Goal: Navigation & Orientation: Find specific page/section

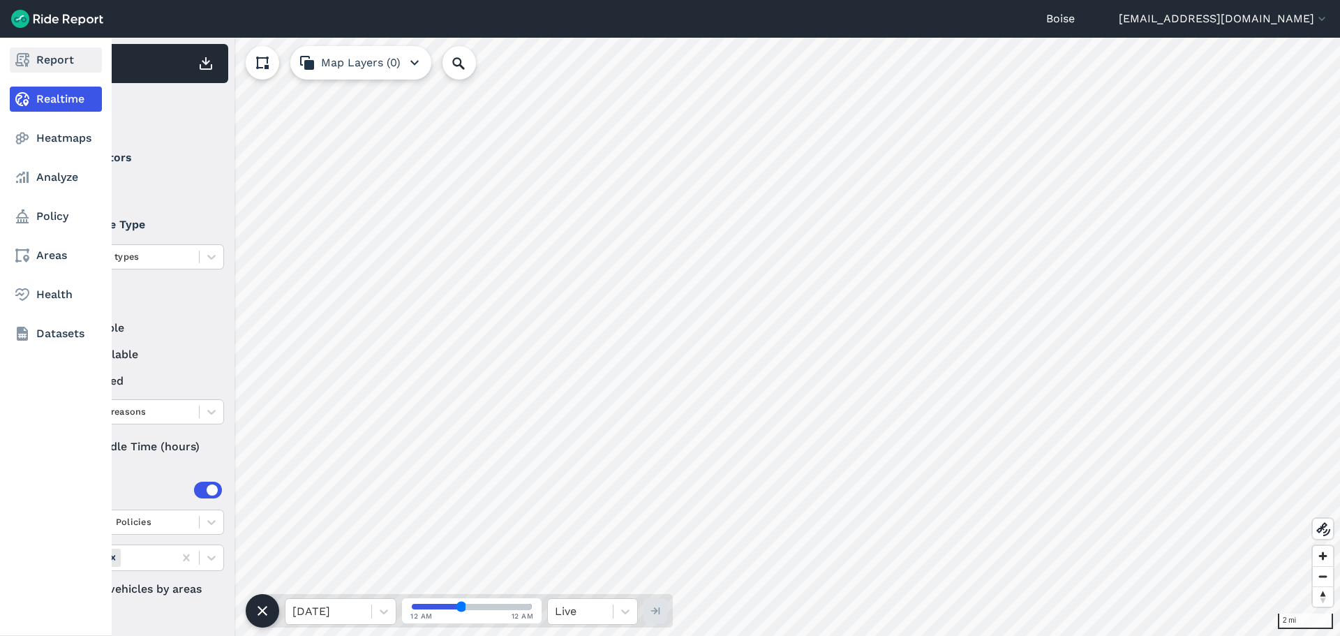
click at [70, 56] on link "Report" at bounding box center [56, 59] width 92 height 25
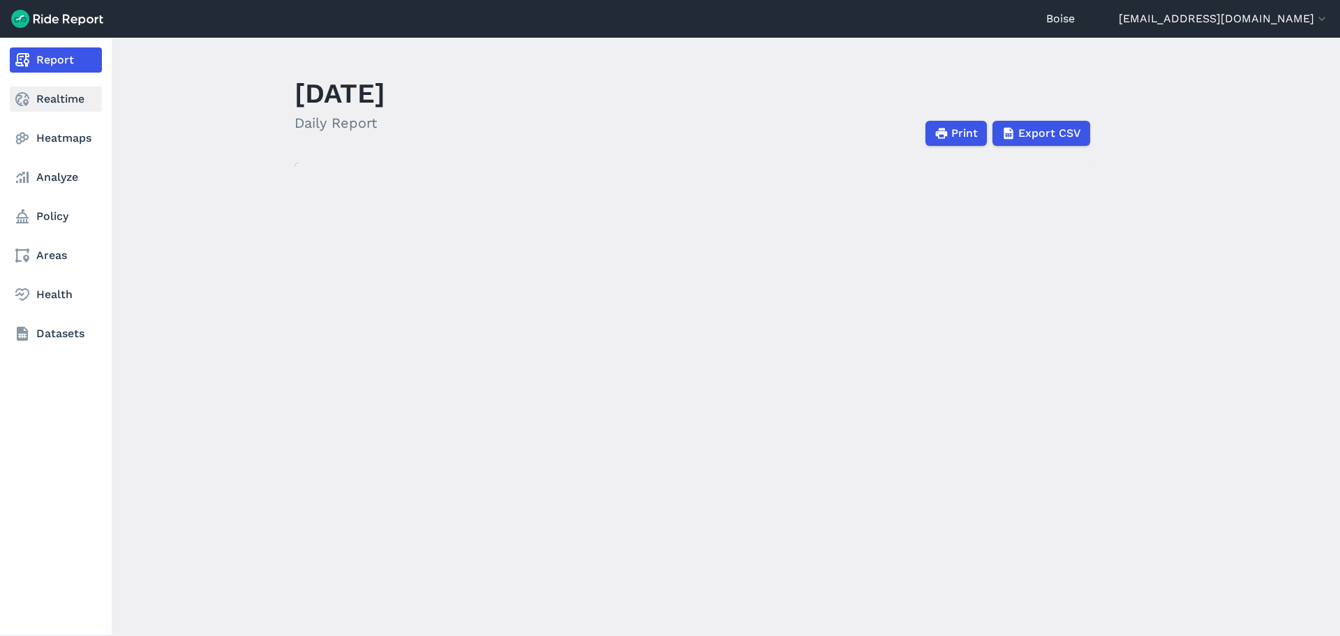
click at [50, 98] on link "Realtime" at bounding box center [56, 99] width 92 height 25
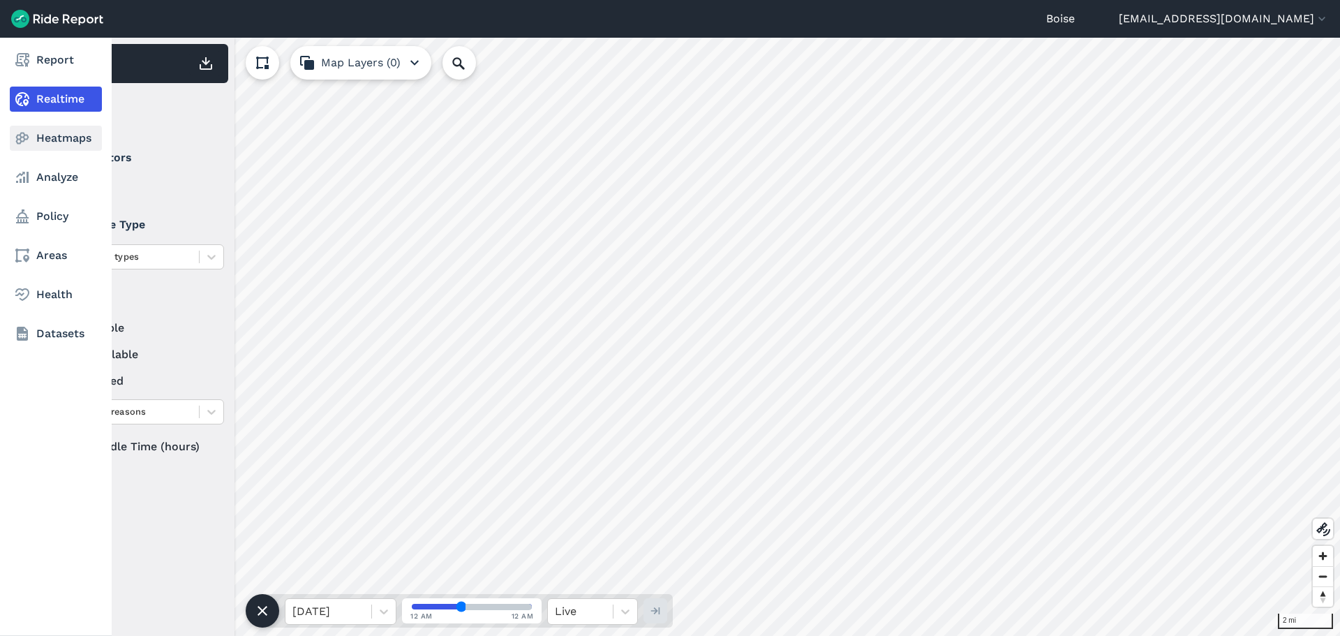
click at [52, 127] on link "Heatmaps" at bounding box center [56, 138] width 92 height 25
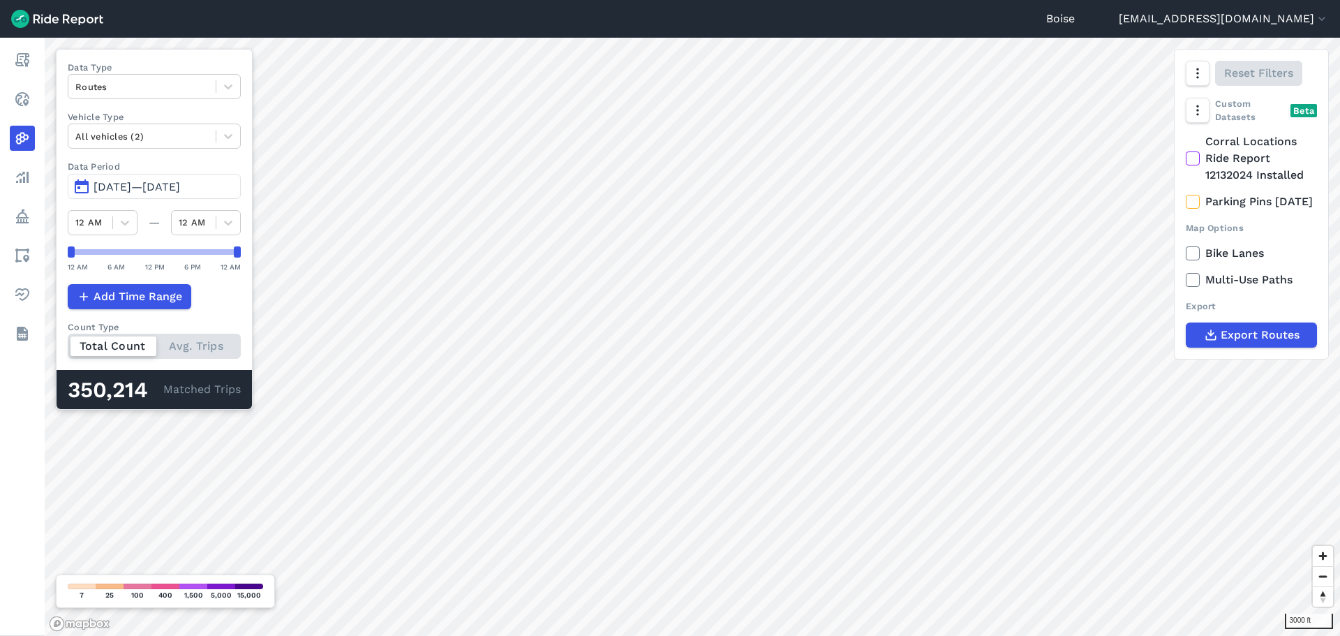
click at [153, 193] on span "[DATE]—[DATE]" at bounding box center [137, 186] width 87 height 13
click at [168, 184] on span "[DATE]—[DATE]" at bounding box center [137, 186] width 87 height 13
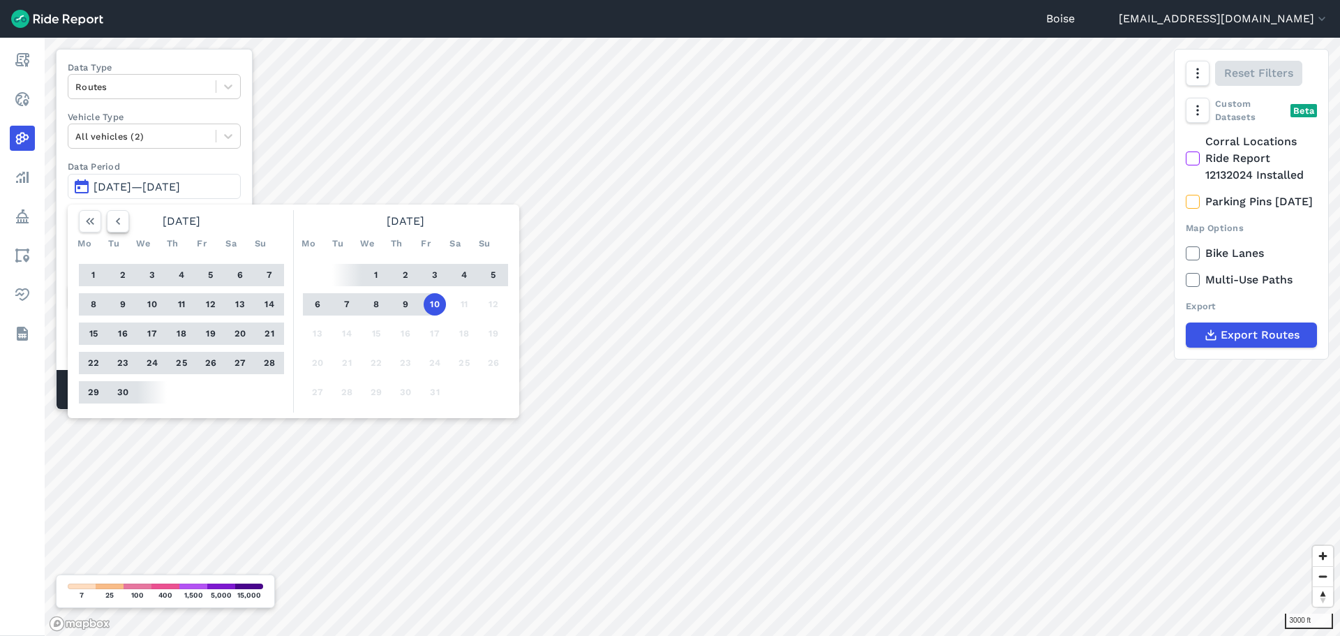
click at [128, 226] on div "[DATE]" at bounding box center [181, 221] width 216 height 22
click at [117, 218] on icon "button" at bounding box center [118, 221] width 14 height 14
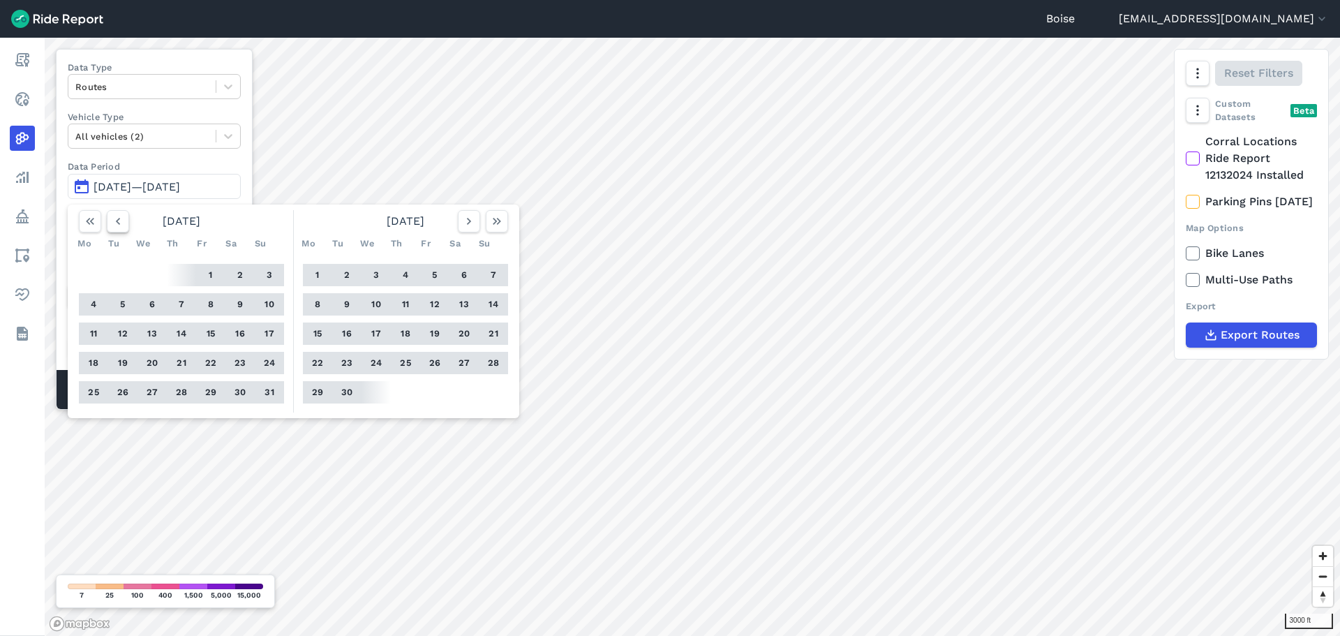
click at [117, 218] on icon "button" at bounding box center [118, 221] width 14 height 14
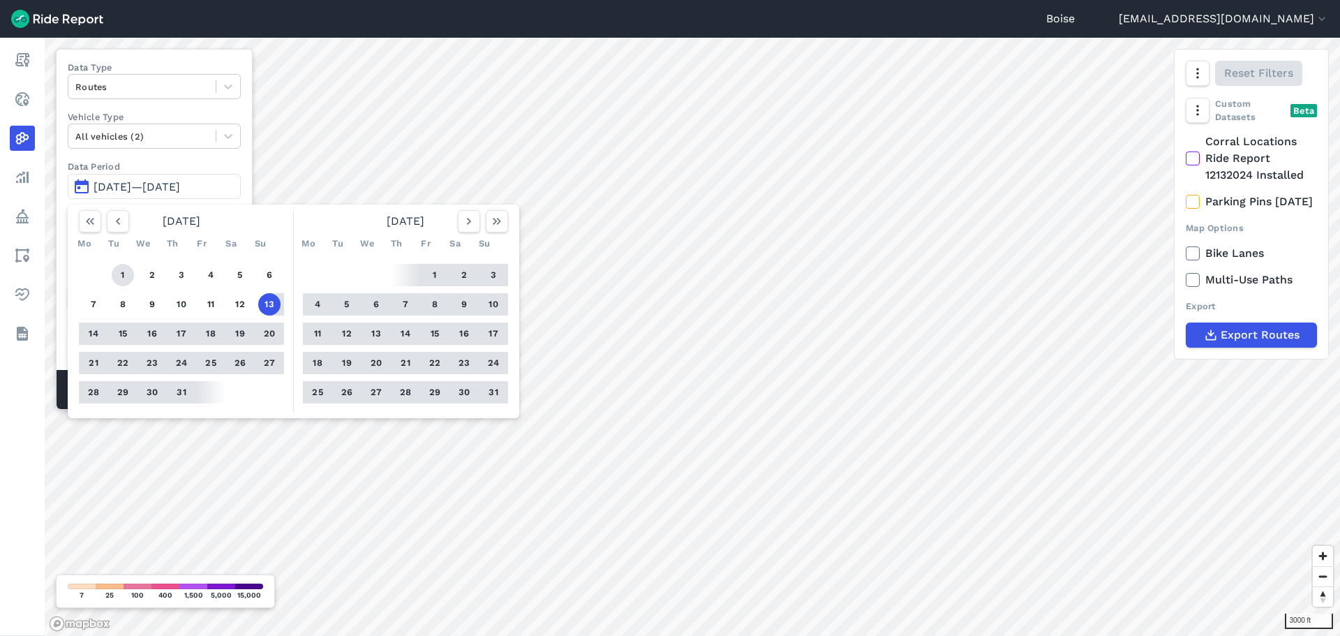
click at [114, 272] on button "1" at bounding box center [123, 275] width 22 height 22
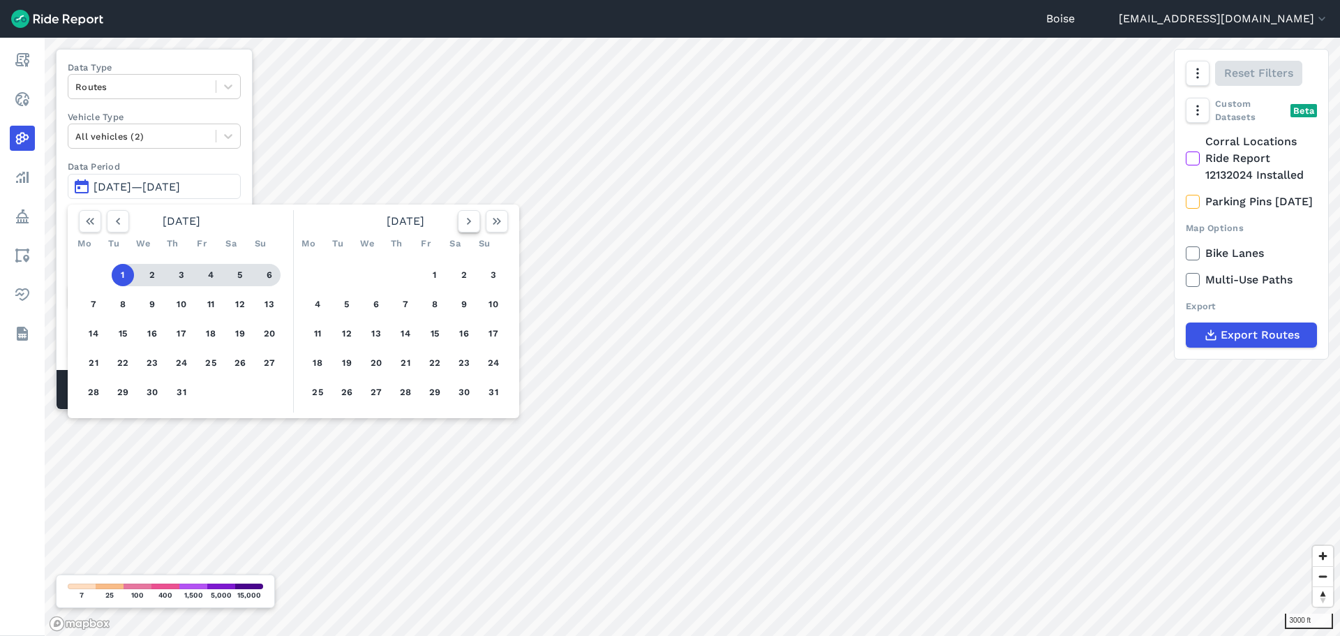
click at [471, 227] on icon "button" at bounding box center [469, 221] width 14 height 14
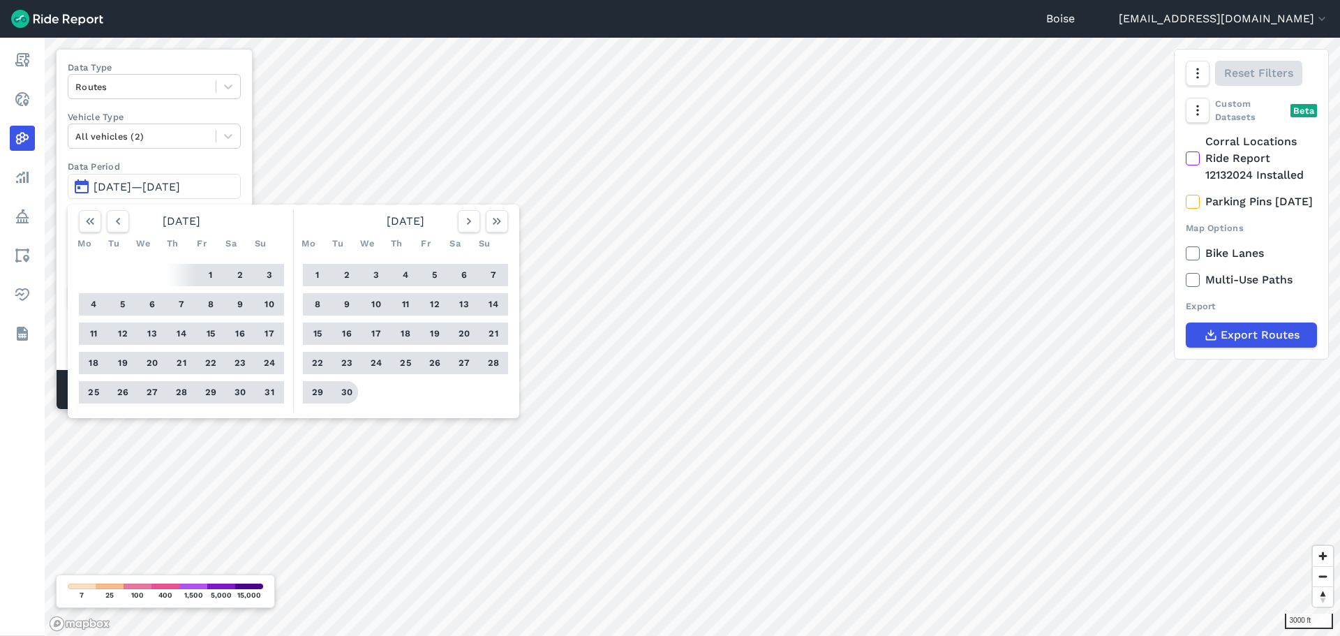
click at [345, 385] on button "30" at bounding box center [347, 392] width 22 height 22
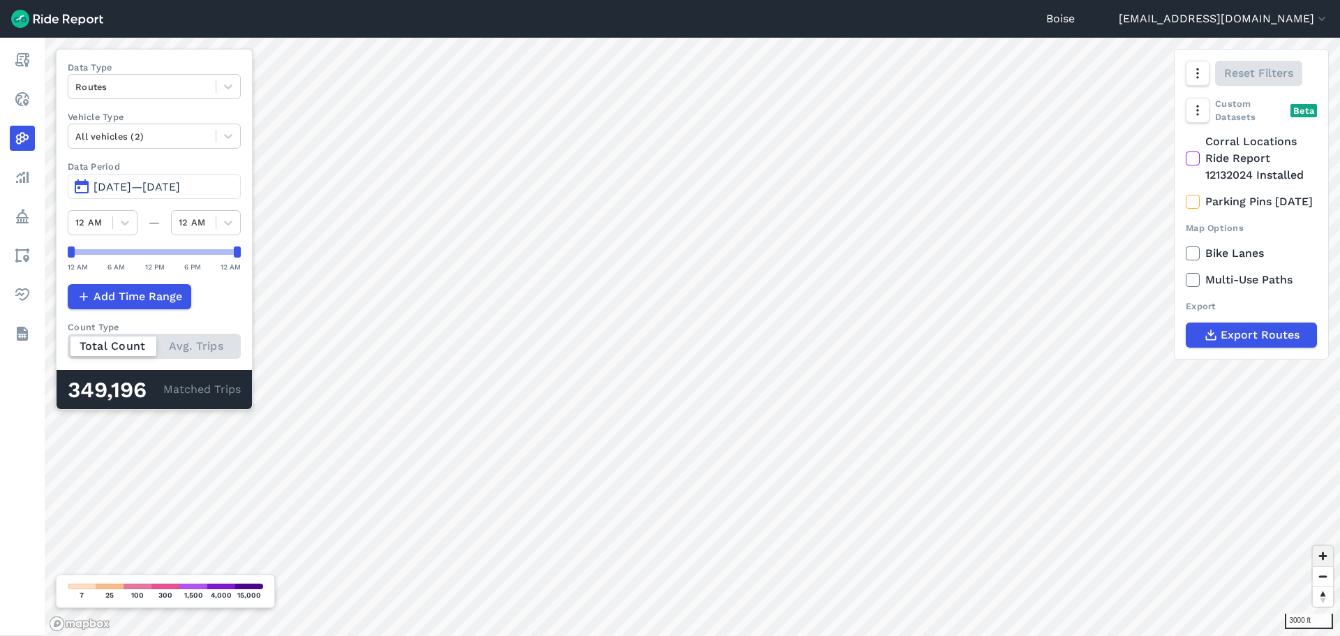
click at [1320, 552] on span "Zoom in" at bounding box center [1323, 556] width 20 height 20
click at [204, 345] on div "Total Count Avg. Trips" at bounding box center [154, 346] width 173 height 25
click at [68, 343] on input "Count Type Total Count Avg. Trips" at bounding box center [68, 338] width 0 height 9
click at [113, 341] on div "Total Count Avg. Trips" at bounding box center [154, 346] width 173 height 25
click at [68, 341] on input "Count Type Total Count Avg. Trips" at bounding box center [68, 338] width 0 height 9
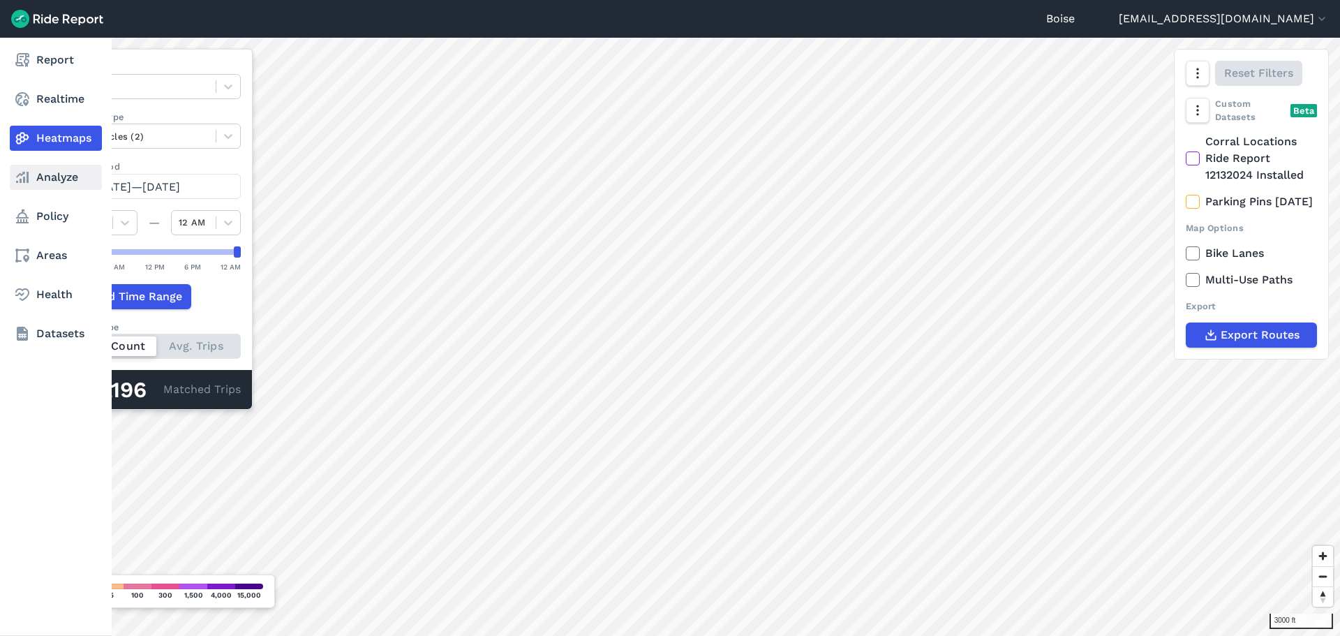
click at [66, 178] on link "Analyze" at bounding box center [56, 177] width 92 height 25
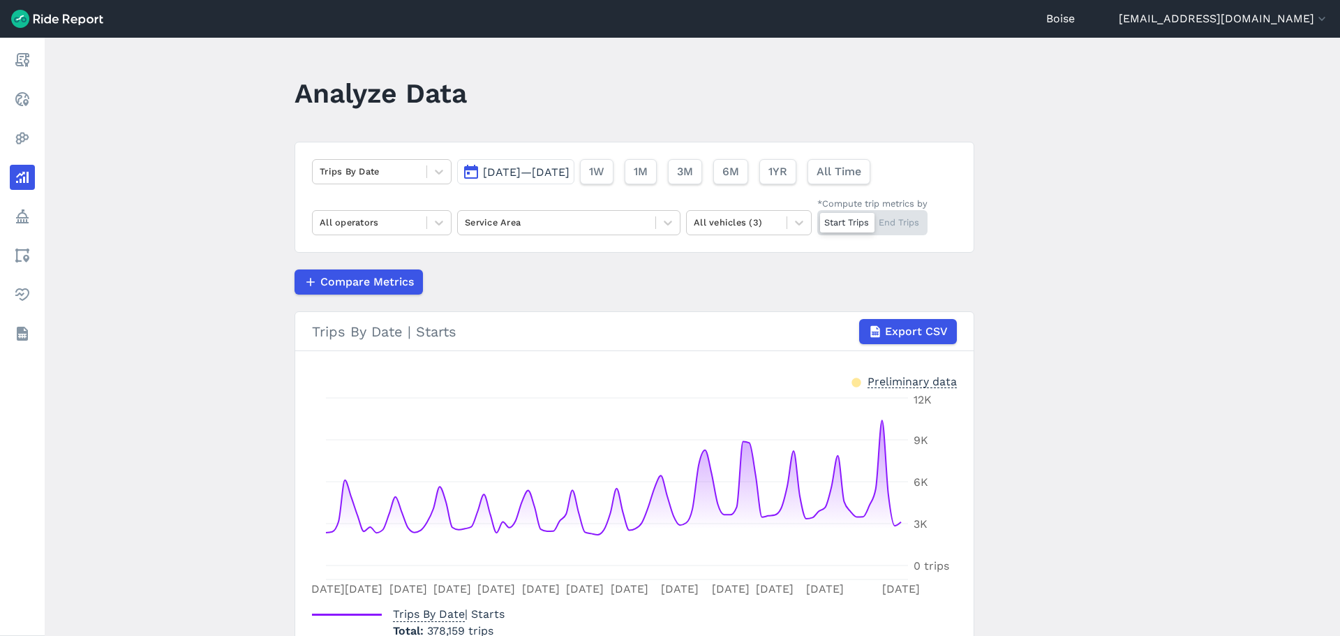
click at [905, 221] on div "Start Trips End Trips" at bounding box center [872, 222] width 110 height 25
click at [817, 219] on input "*Compute trip metrics by Start Trips End Trips" at bounding box center [817, 214] width 0 height 9
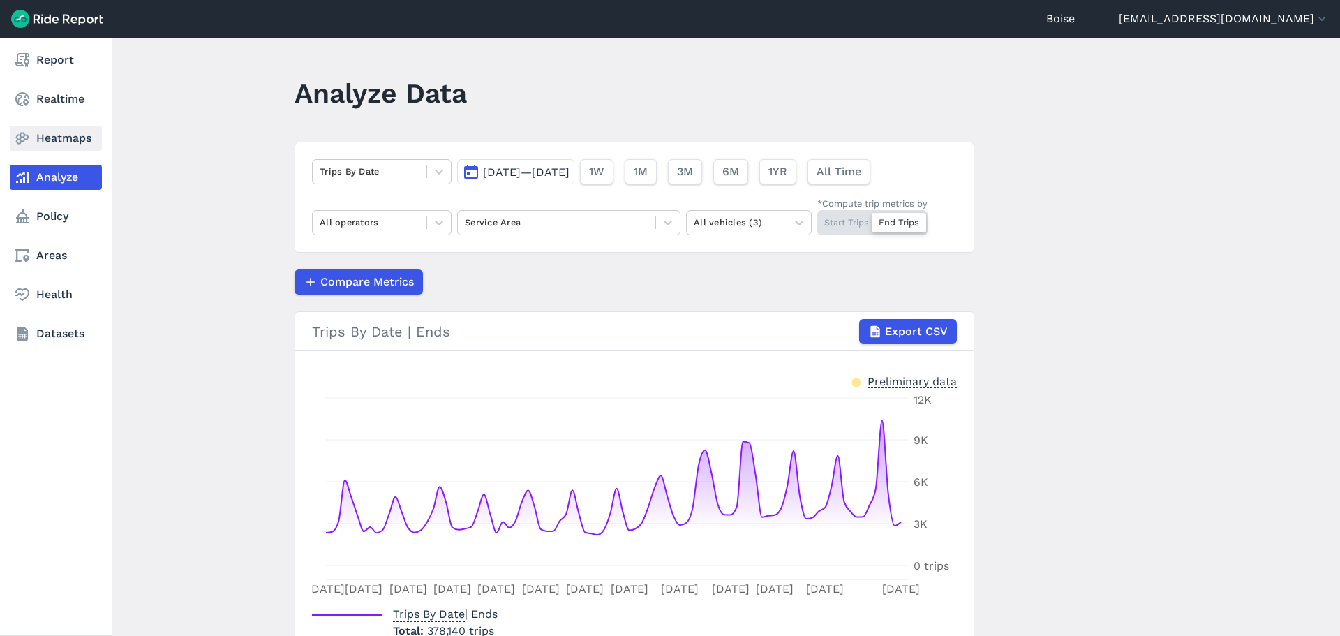
click at [53, 133] on link "Heatmaps" at bounding box center [56, 138] width 92 height 25
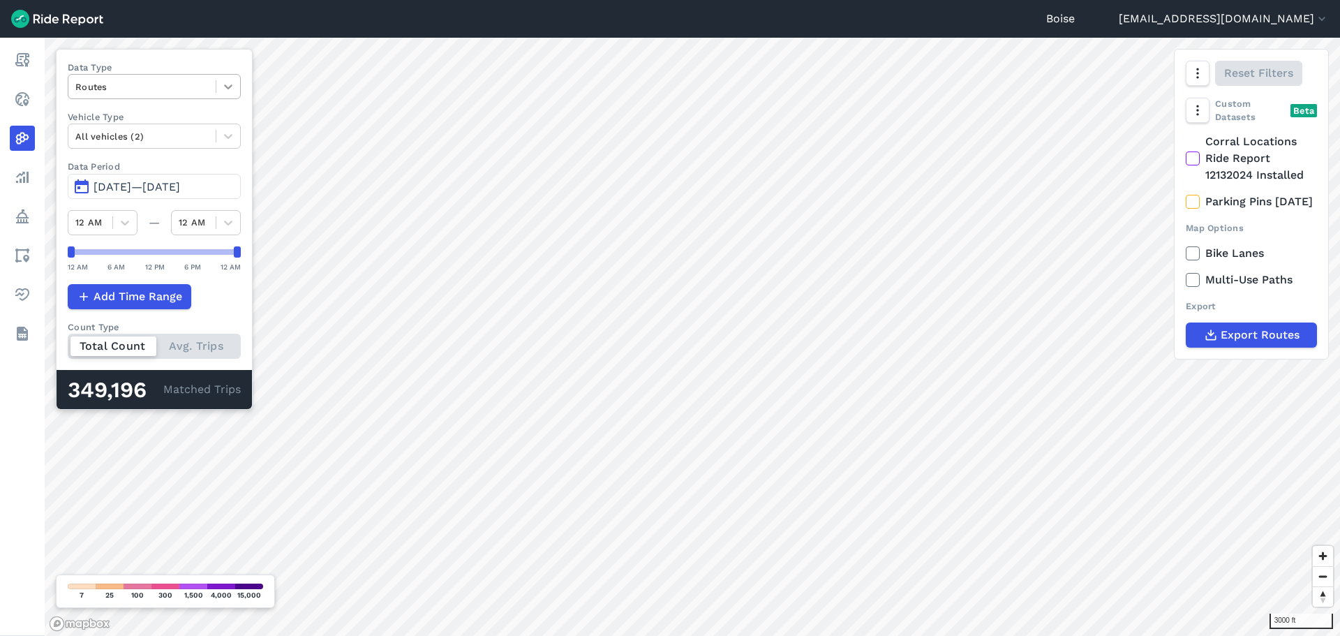
click at [227, 87] on icon at bounding box center [228, 86] width 8 height 5
click at [131, 144] on div "Trip Ends" at bounding box center [154, 144] width 173 height 24
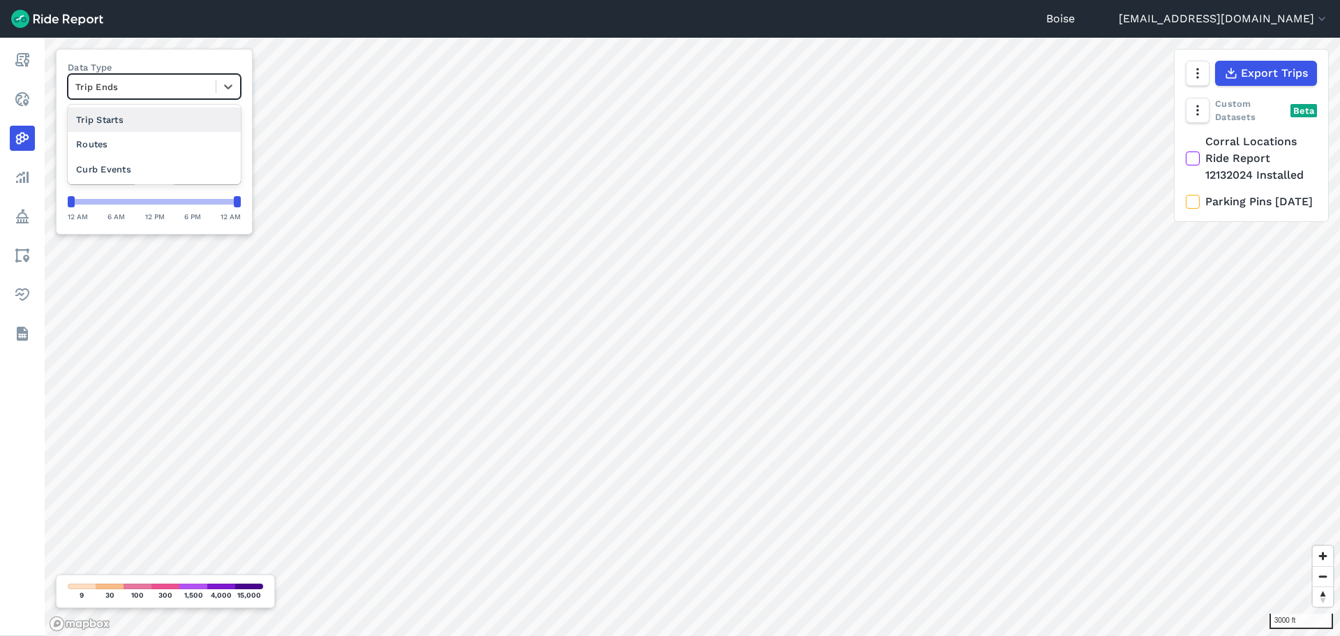
click at [156, 80] on div at bounding box center [141, 87] width 133 height 16
click at [135, 144] on div "Routes" at bounding box center [154, 144] width 173 height 24
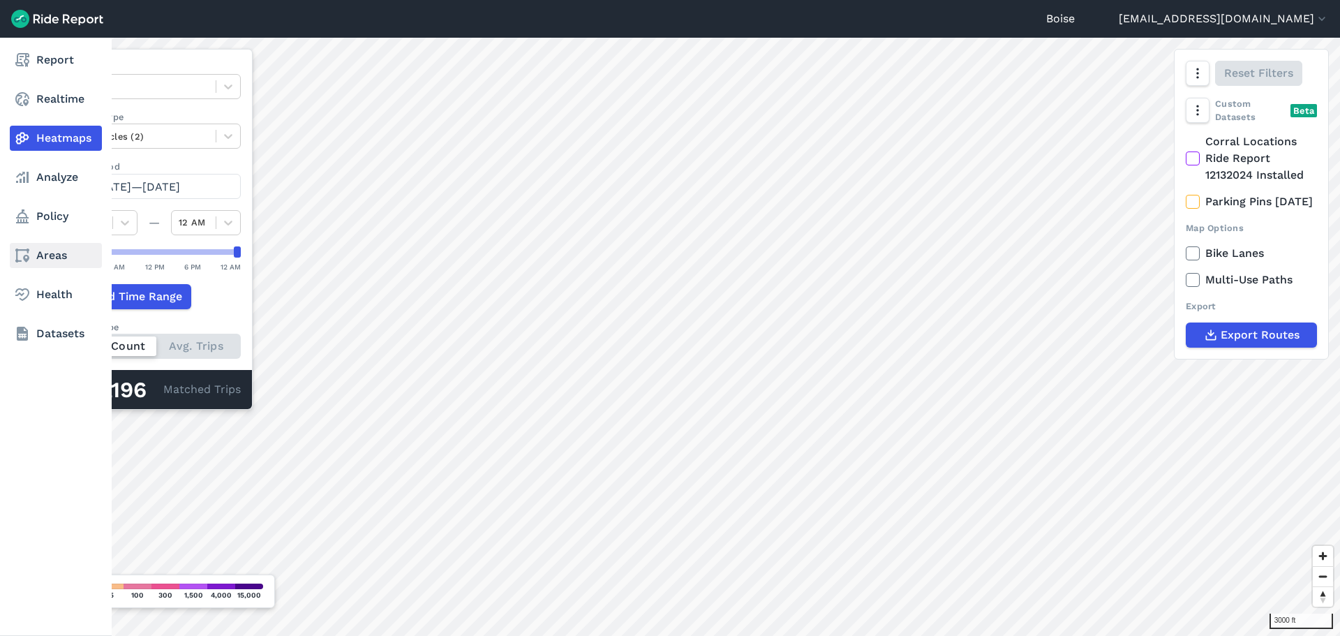
click at [67, 253] on link "Areas" at bounding box center [56, 255] width 92 height 25
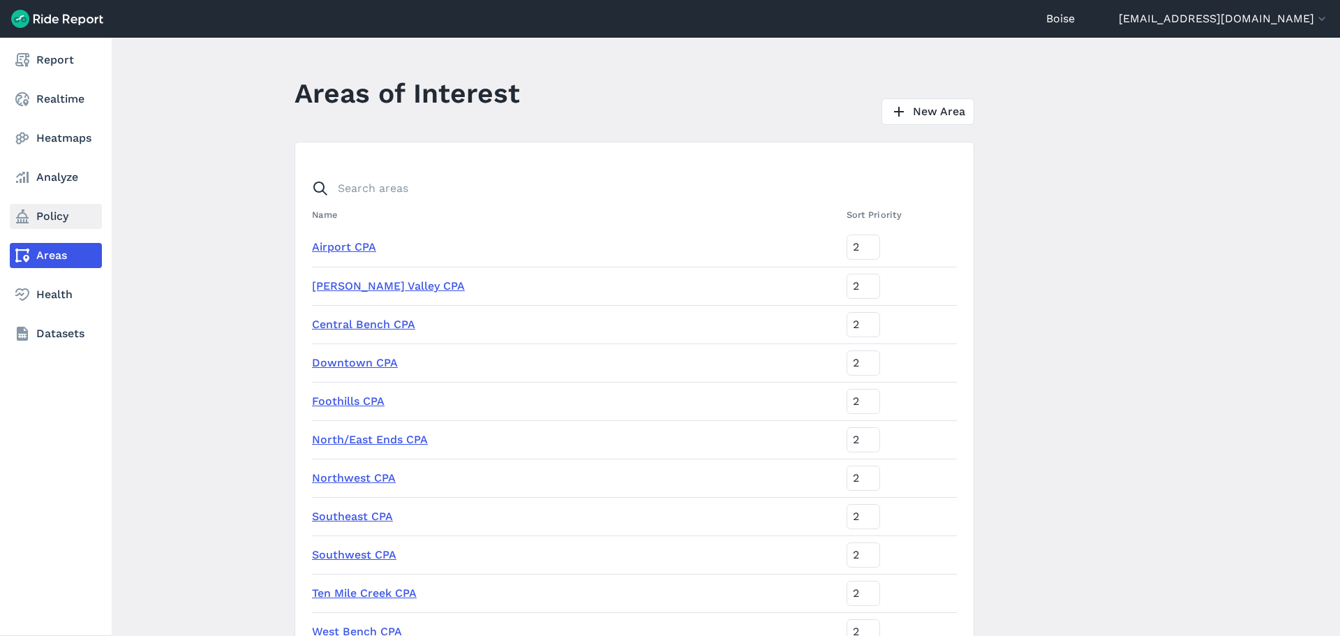
click at [70, 215] on link "Policy" at bounding box center [56, 216] width 92 height 25
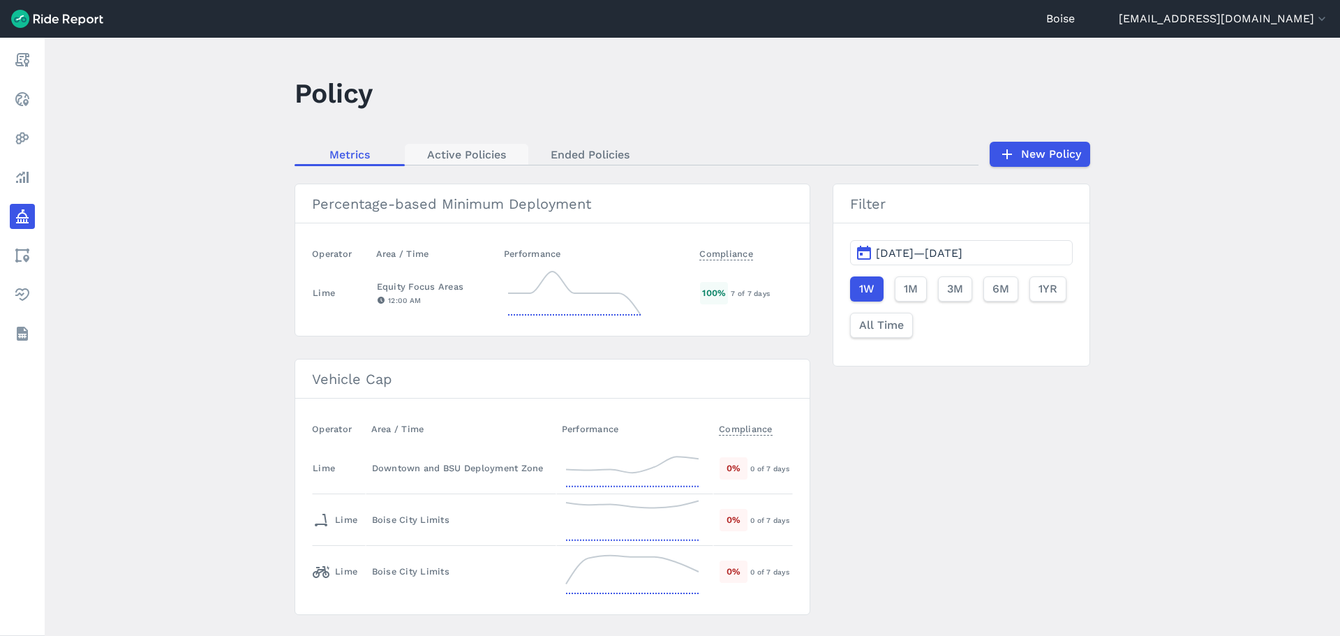
click at [456, 160] on link "Active Policies" at bounding box center [467, 154] width 124 height 21
